Goal: Task Accomplishment & Management: Use online tool/utility

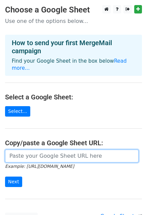
click at [32, 151] on input "url" at bounding box center [72, 155] width 134 height 13
paste input "https://docs.google.com/spreadsheets/d/1OYfikd_9BQoud_jxc6PJsUaEeYroOwfDgkhTmB9…"
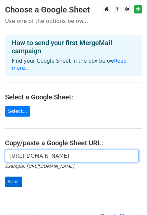
type input "https://docs.google.com/spreadsheets/d/1OYfikd_9BQoud_jxc6PJsUaEeYroOwfDgkhTmB9…"
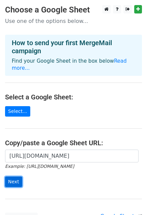
scroll to position [0, 0]
click at [14, 176] on input "Next" at bounding box center [13, 181] width 17 height 10
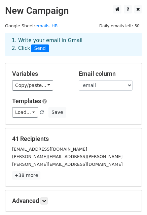
scroll to position [73, 0]
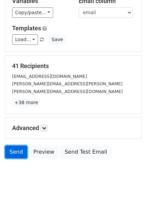
click at [18, 153] on link "Send" at bounding box center [16, 151] width 22 height 13
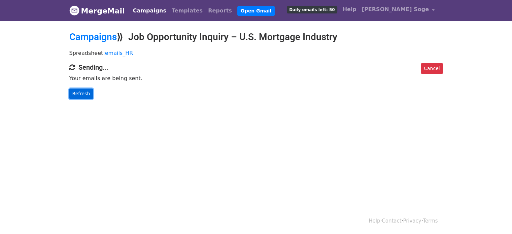
click at [84, 93] on link "Refresh" at bounding box center [81, 93] width 24 height 10
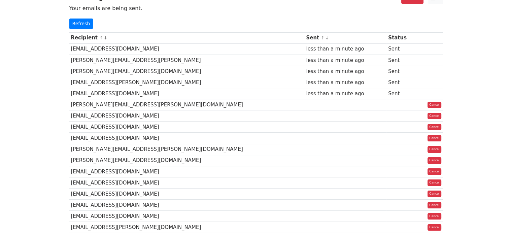
scroll to position [62, 0]
